Goal: Find specific page/section: Find specific page/section

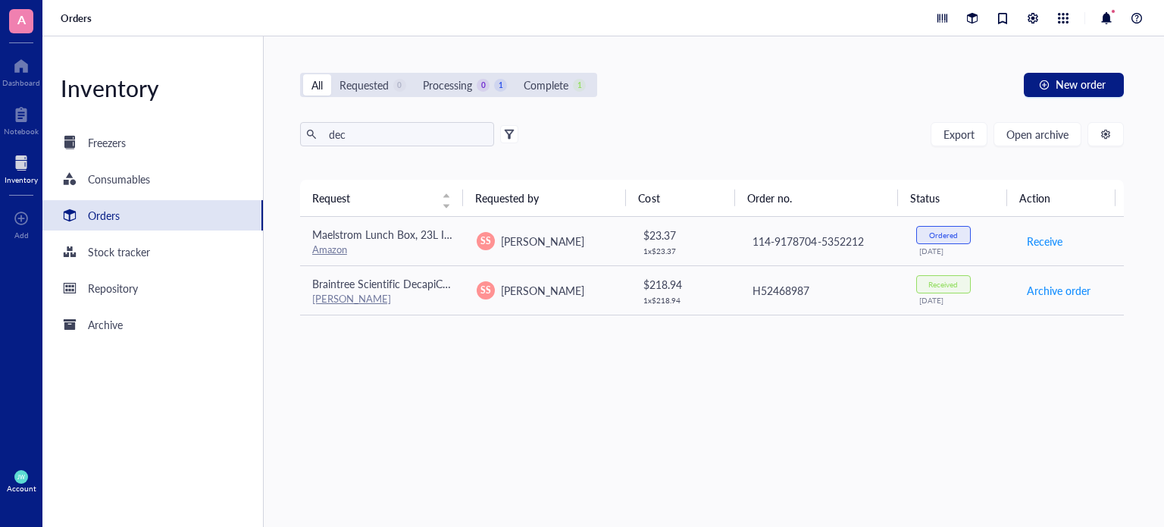
click at [15, 155] on div at bounding box center [21, 163] width 33 height 24
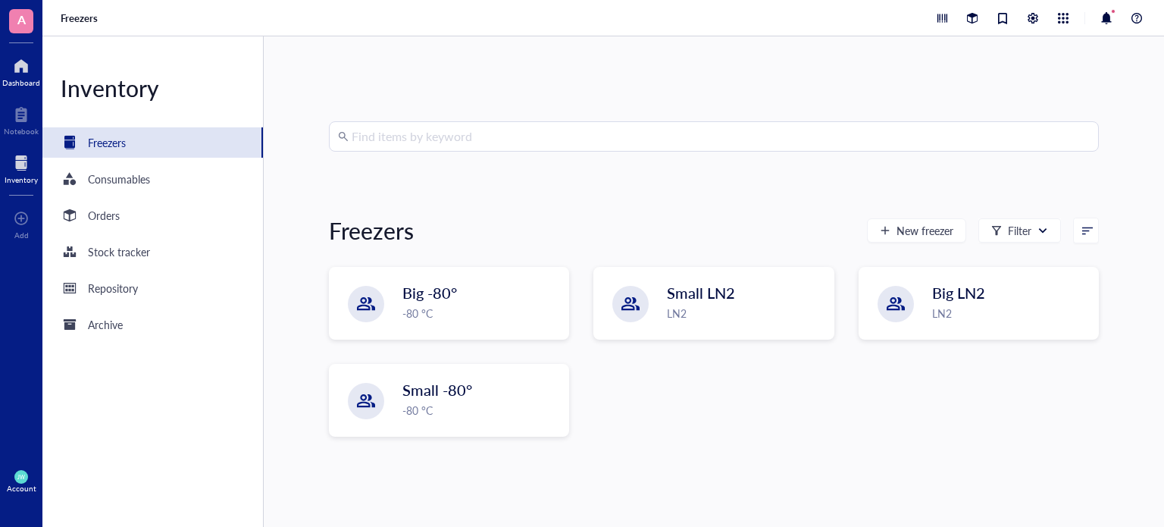
click at [9, 86] on div "Dashboard" at bounding box center [21, 82] width 38 height 9
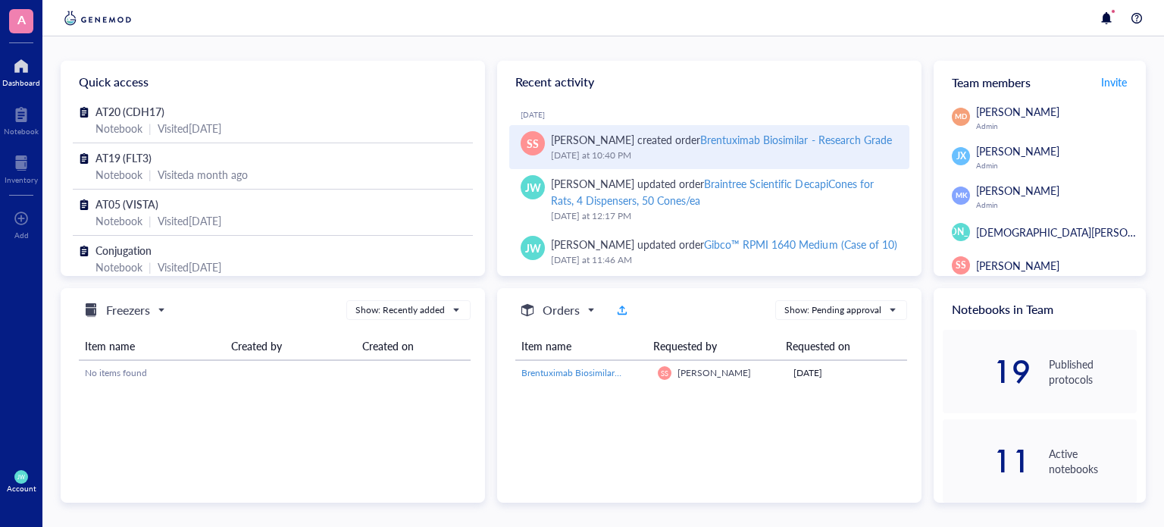
click at [703, 135] on div "Brentuximab Biosimilar - Research Grade" at bounding box center [795, 139] width 191 height 15
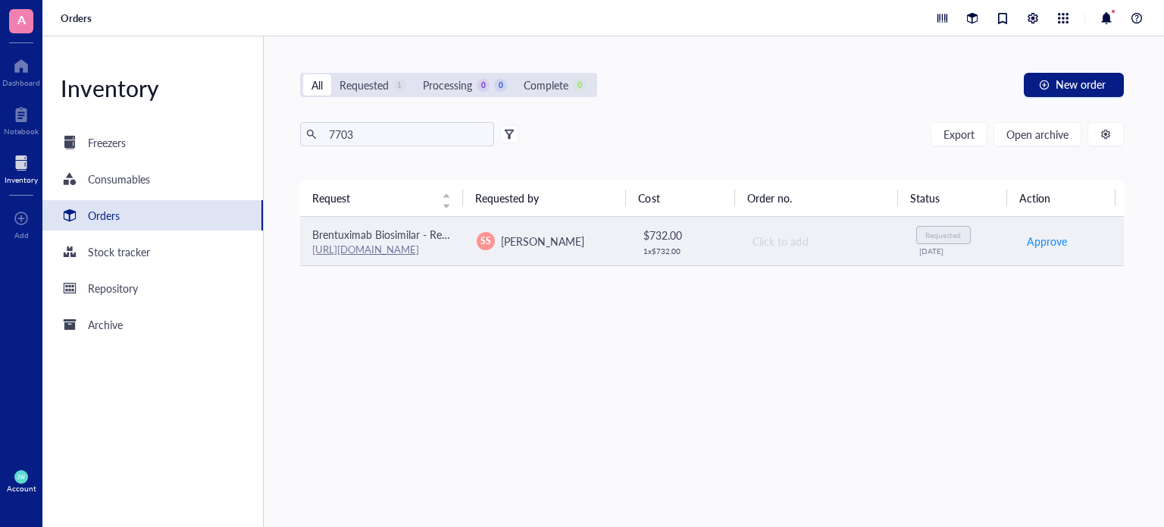
click at [405, 247] on link "[URL][DOMAIN_NAME]" at bounding box center [365, 249] width 107 height 14
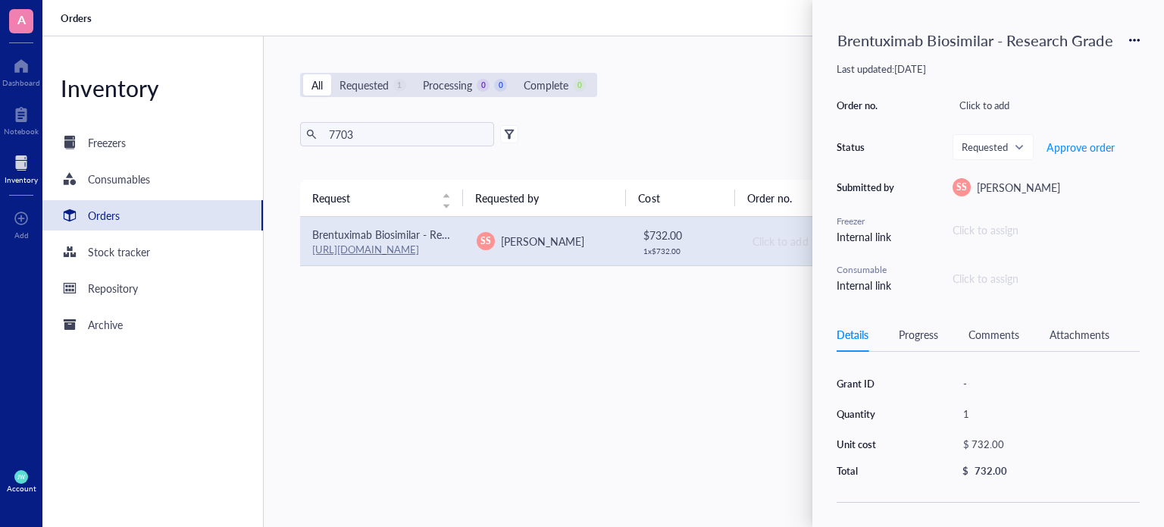
click at [8, 156] on div at bounding box center [21, 163] width 33 height 24
